Goal: Transaction & Acquisition: Book appointment/travel/reservation

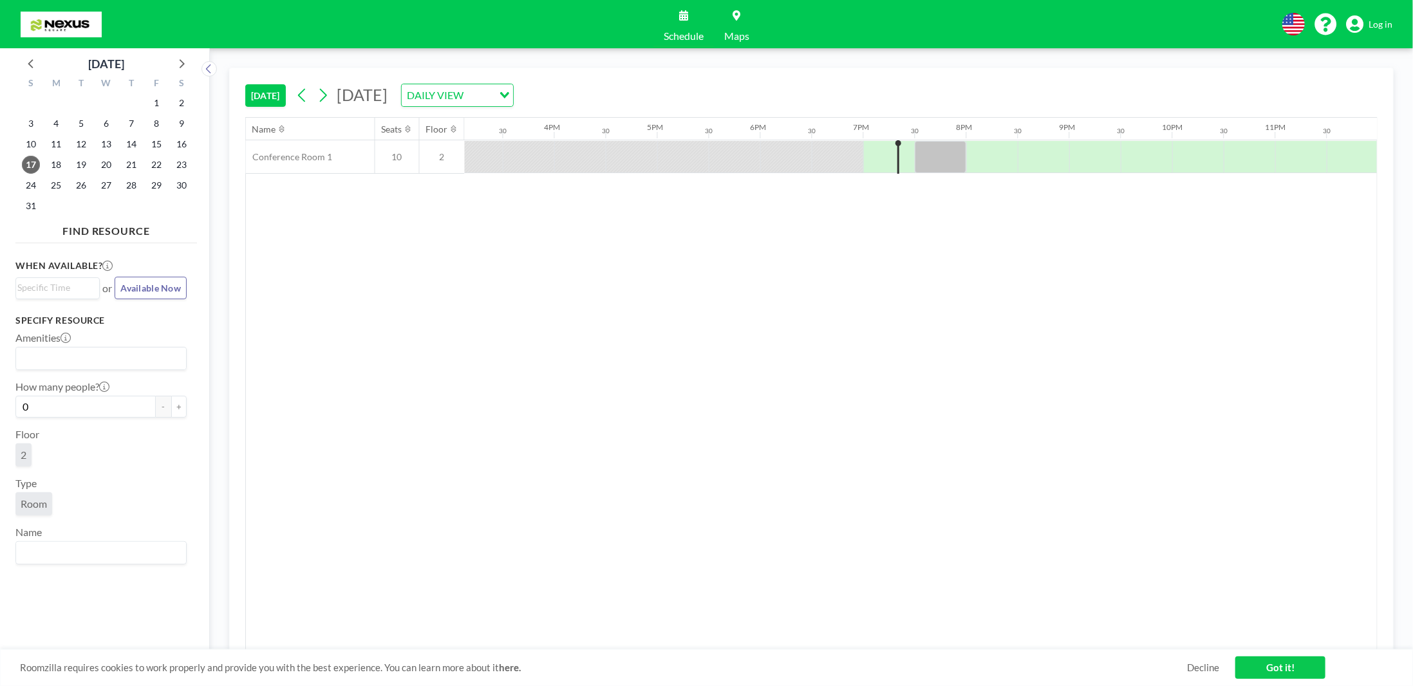
scroll to position [0, 1559]
click at [498, 93] on div "DAILY VIEW" at bounding box center [450, 93] width 97 height 19
click at [552, 134] on li "WEEKLY VIEW" at bounding box center [580, 135] width 111 height 19
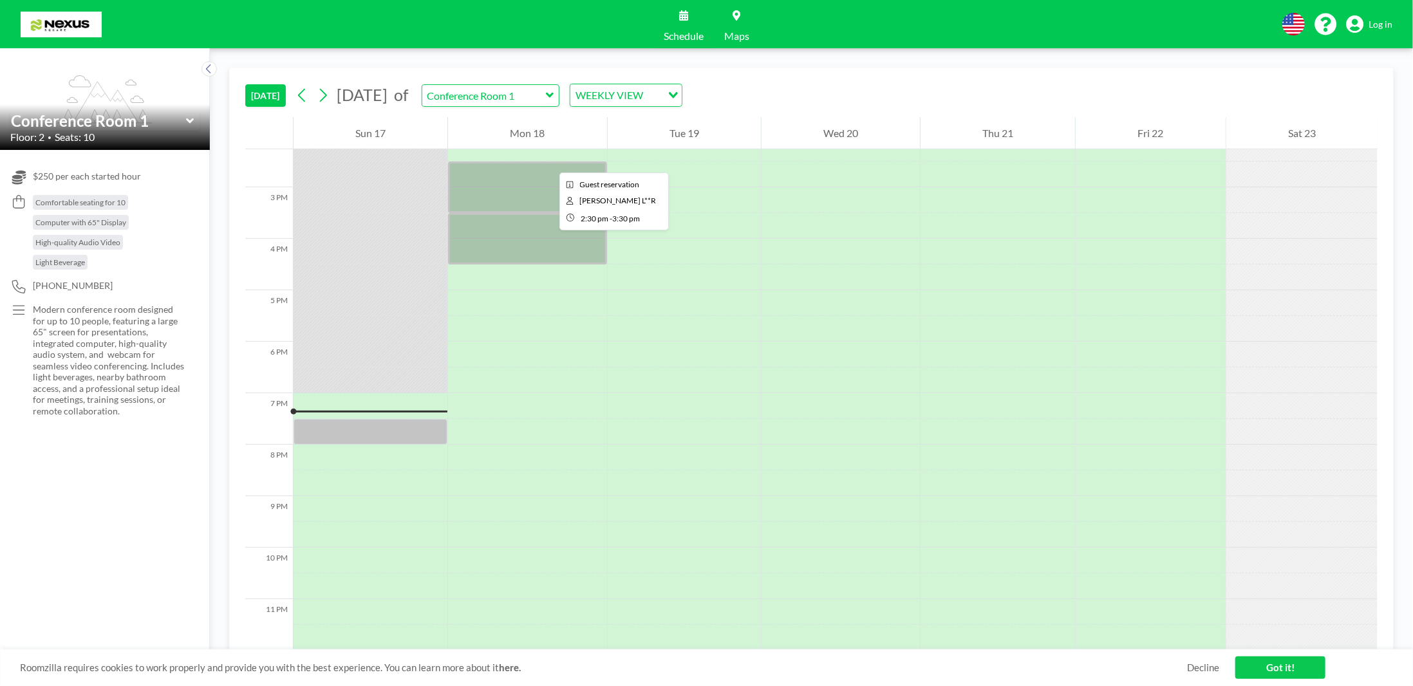
scroll to position [739, 0]
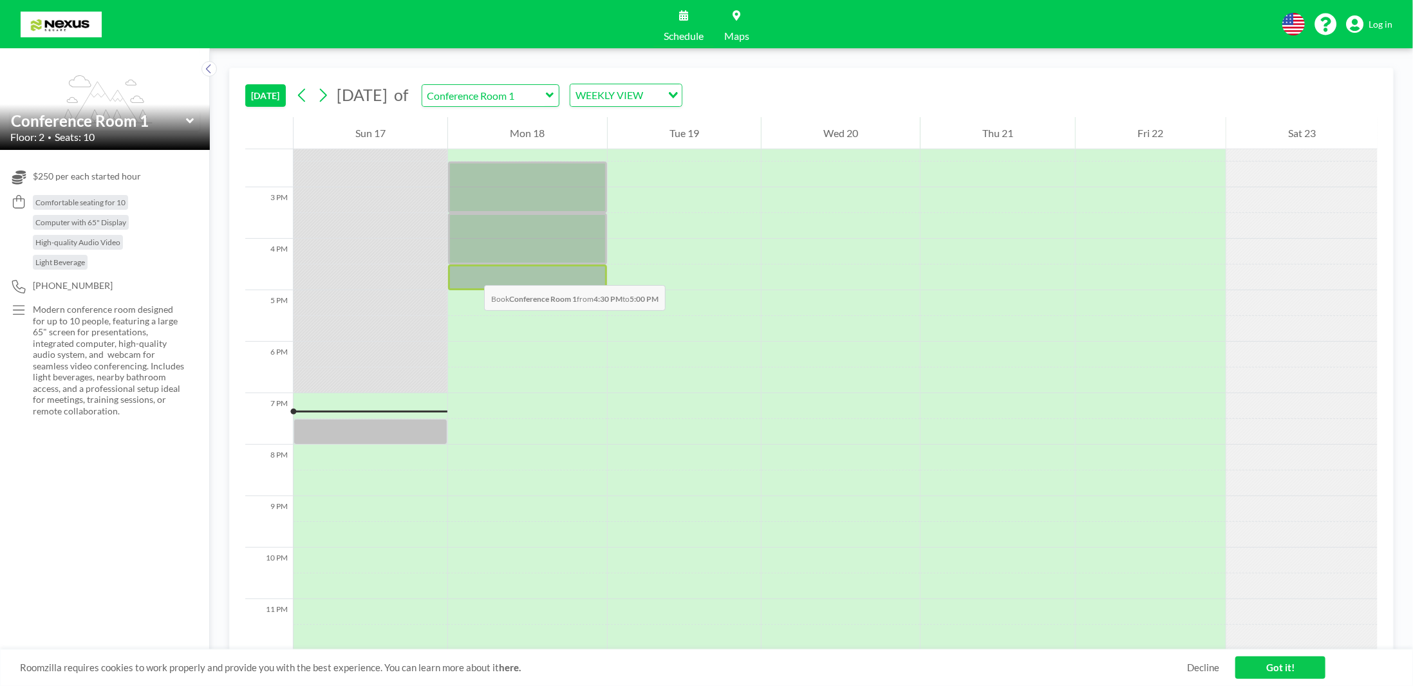
click at [471, 272] on div at bounding box center [527, 277] width 158 height 26
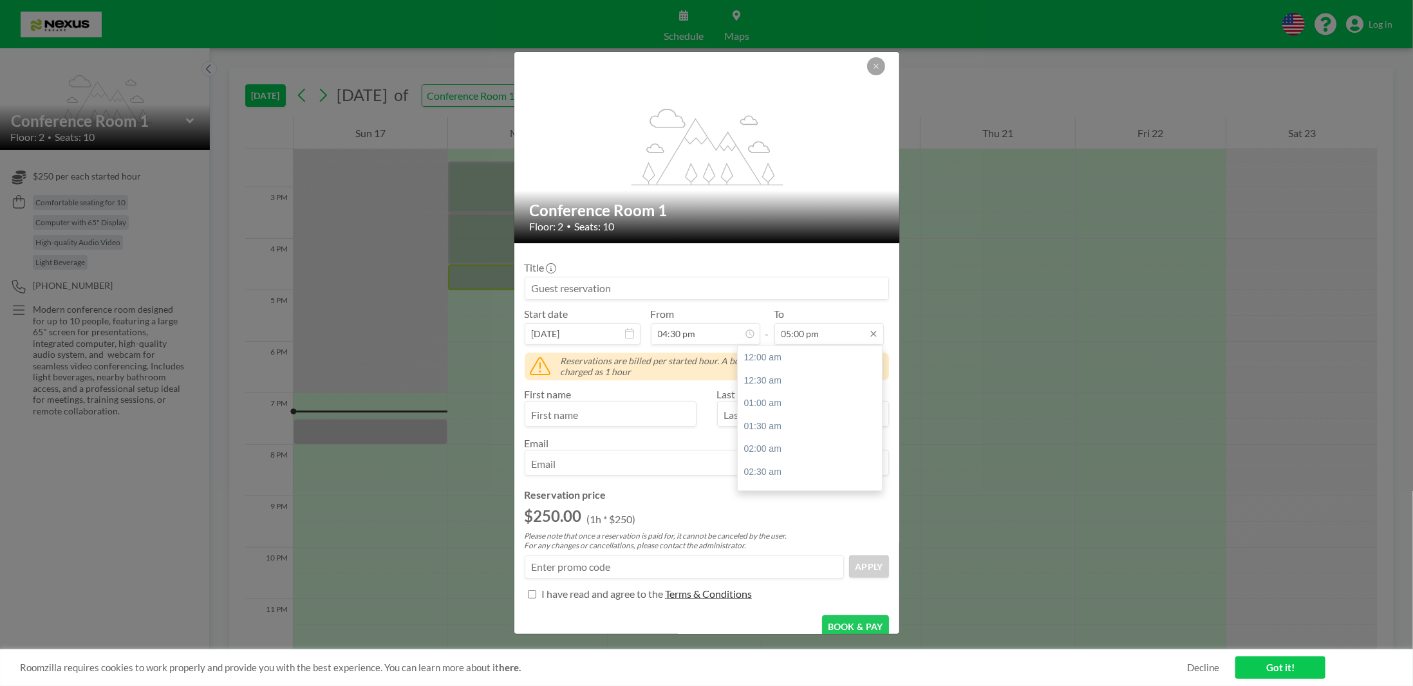
scroll to position [779, 0]
click at [768, 377] on div "05:30 pm" at bounding box center [812, 380] width 151 height 23
type input "05:30 pm"
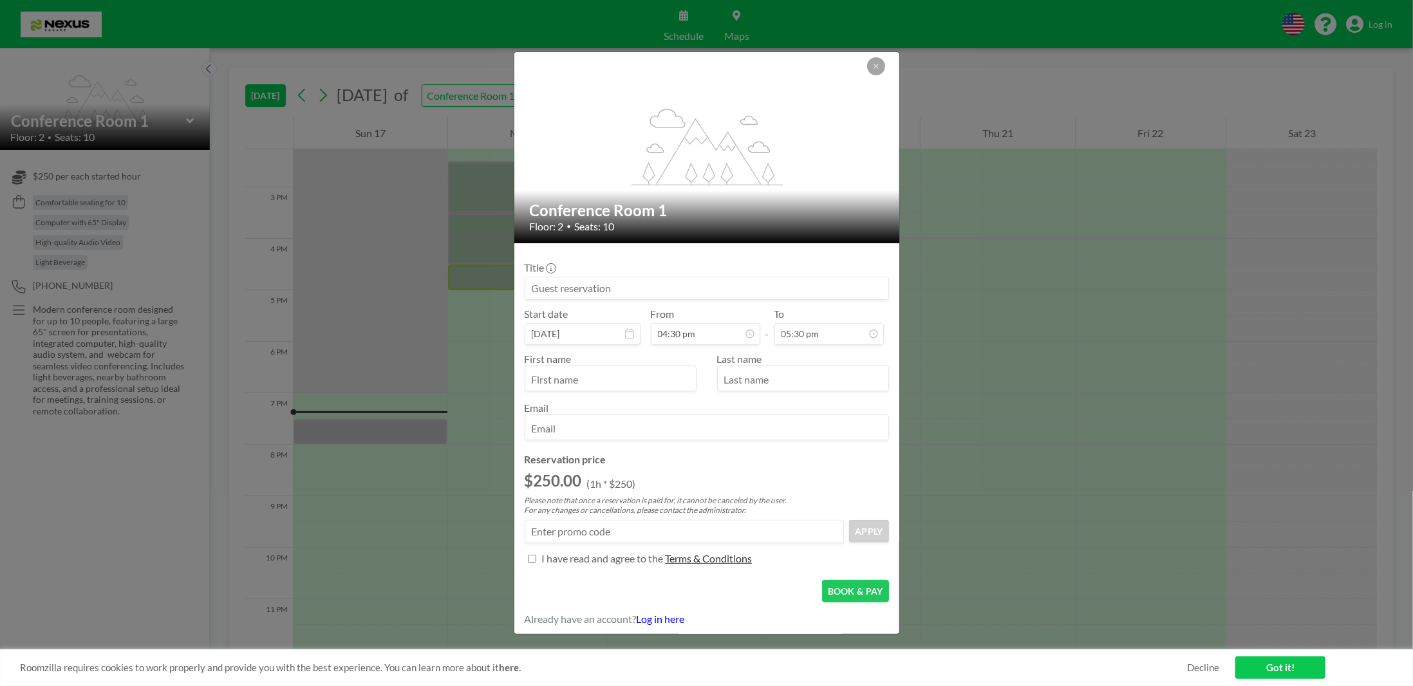
click at [664, 380] on input "text" at bounding box center [610, 380] width 171 height 22
type input "Y"
click at [765, 379] on input "text" at bounding box center [803, 380] width 171 height 22
type input "L"
click at [680, 427] on input "email" at bounding box center [706, 429] width 363 height 22
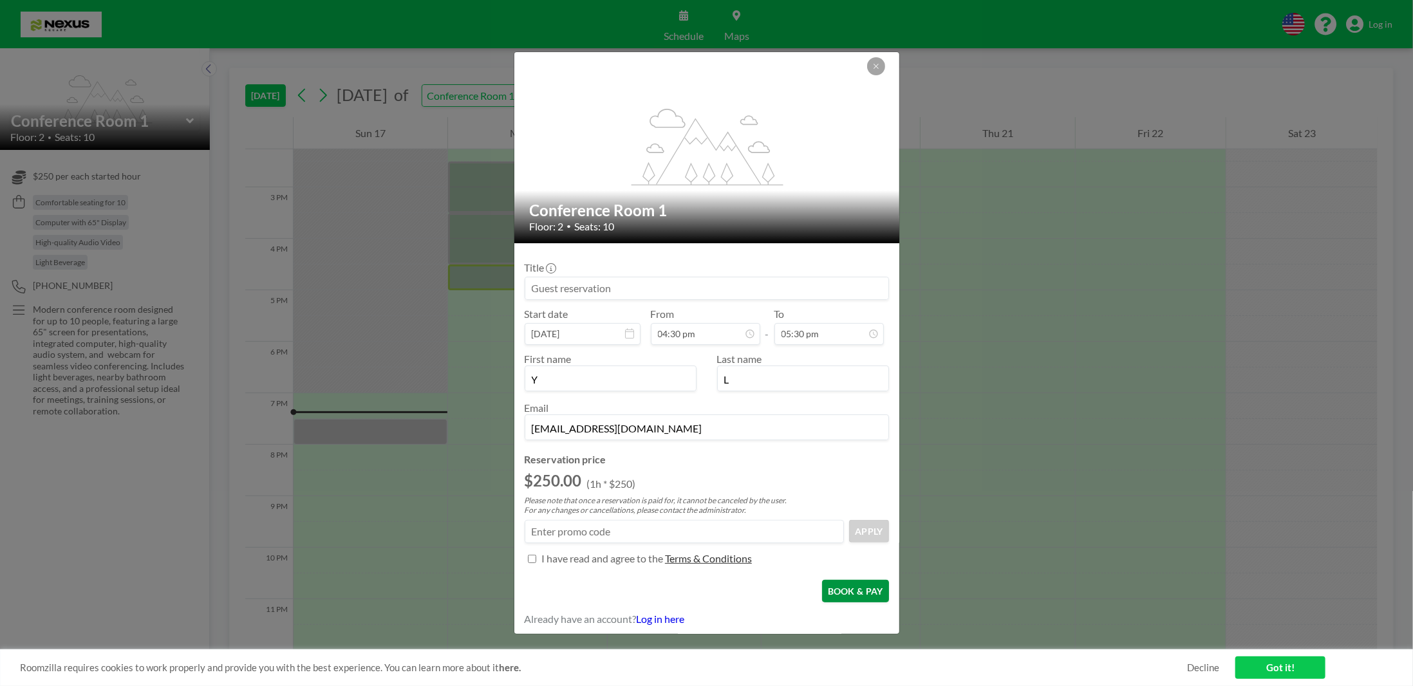
type input "[EMAIL_ADDRESS][DOMAIN_NAME]"
click at [853, 586] on button "BOOK & PAY" at bounding box center [855, 591] width 67 height 23
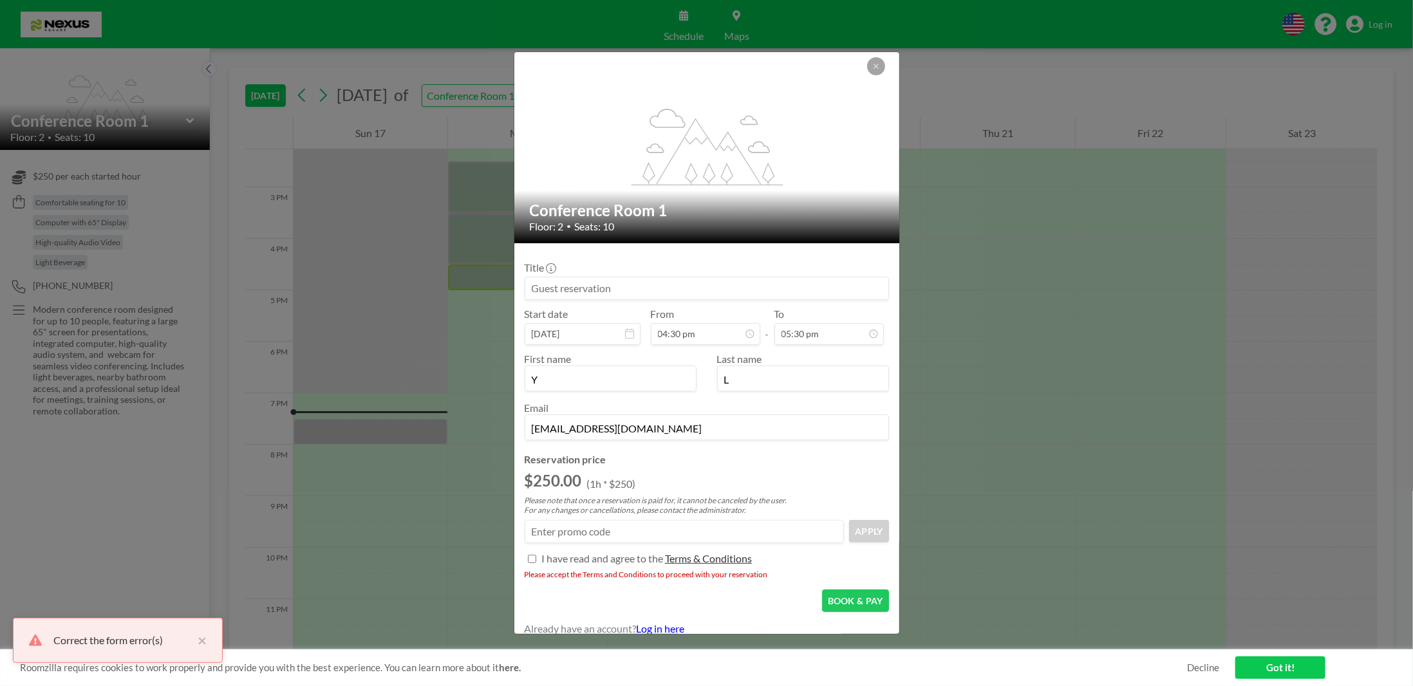
click at [531, 555] on input "Title" at bounding box center [532, 559] width 8 height 8
checkbox input "true"
click at [850, 587] on button "BOOK & PAY" at bounding box center [855, 591] width 67 height 23
